Goal: Task Accomplishment & Management: Manage account settings

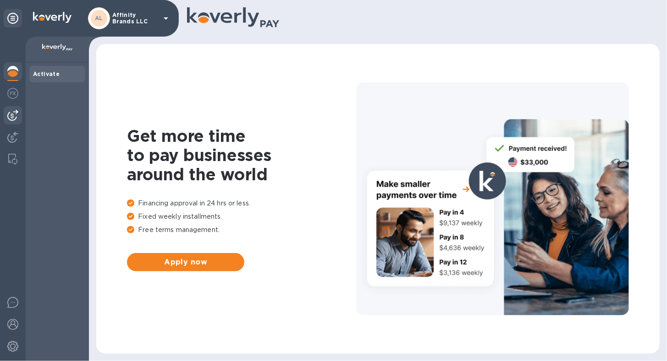
click at [11, 121] on div at bounding box center [13, 115] width 18 height 18
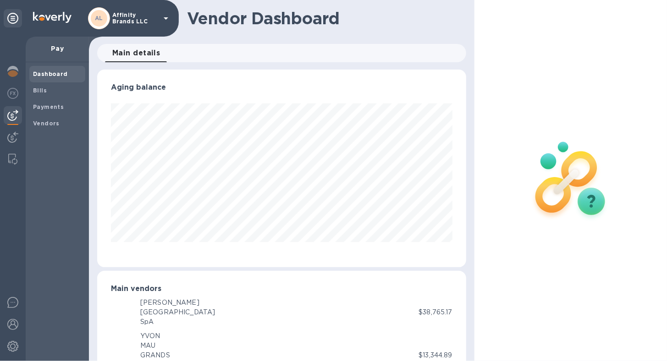
scroll to position [457940, 457772]
click at [43, 130] on div "Vendors" at bounding box center [57, 123] width 56 height 16
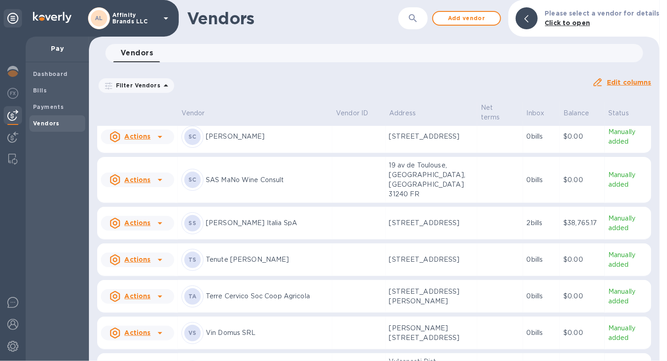
scroll to position [1554, 0]
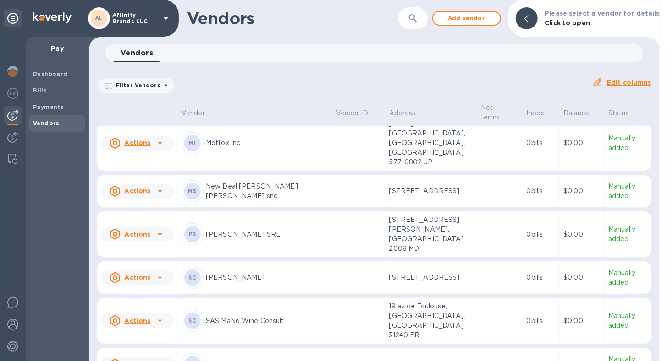
click at [252, 230] on p "[PERSON_NAME] SRL" at bounding box center [267, 235] width 123 height 10
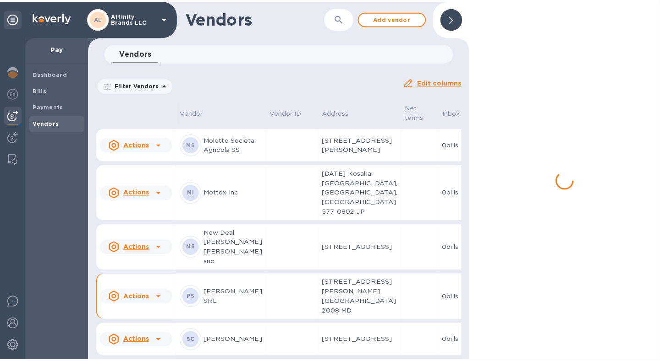
scroll to position [1382, 0]
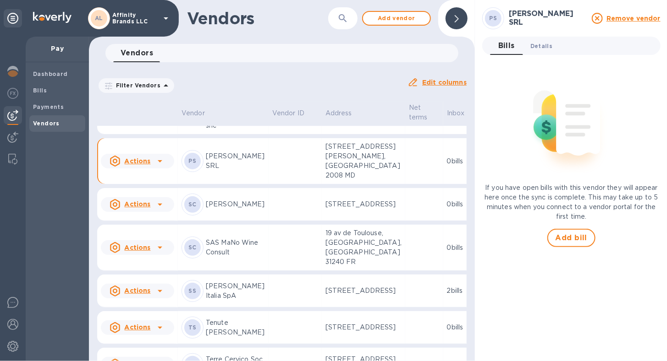
click at [538, 43] on span "Details 0" at bounding box center [541, 46] width 22 height 10
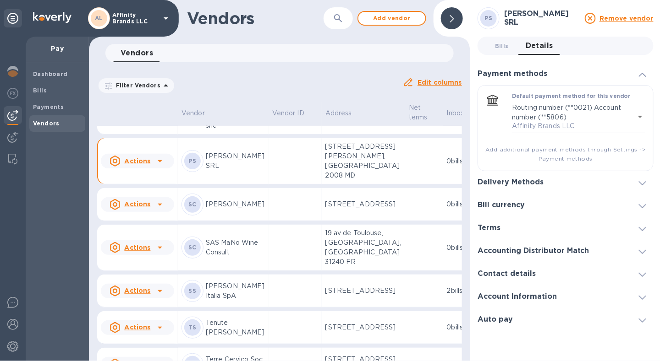
click at [648, 185] on div at bounding box center [642, 182] width 22 height 9
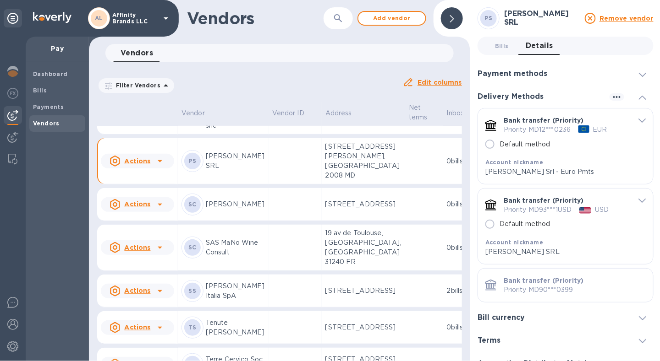
click at [638, 201] on icon "default-method" at bounding box center [641, 201] width 7 height 4
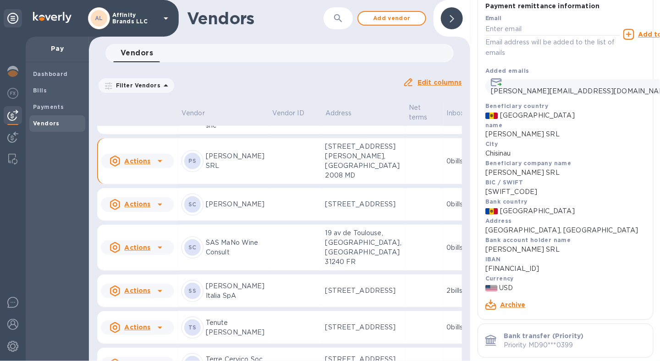
scroll to position [321, 0]
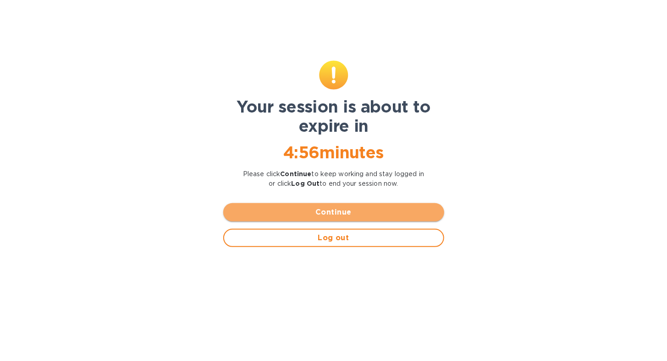
click at [357, 214] on span "Continue" at bounding box center [333, 212] width 206 height 11
